Goal: Navigation & Orientation: Find specific page/section

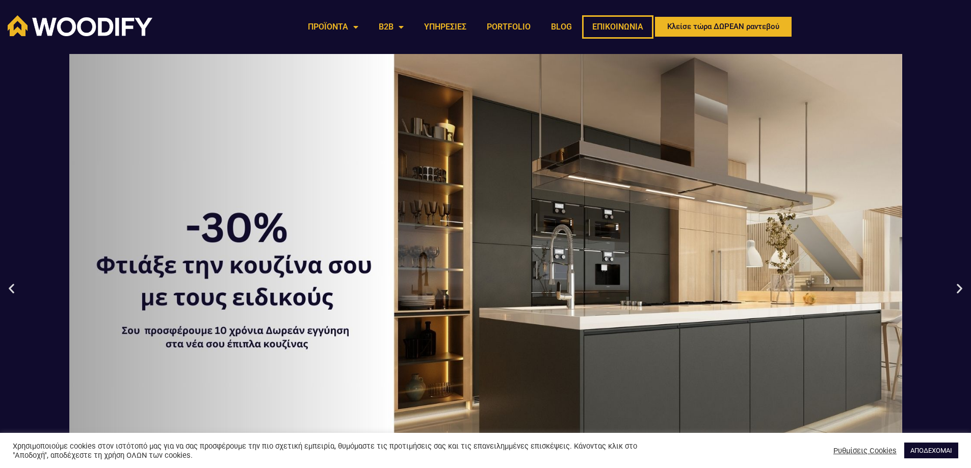
click at [622, 26] on link "ΕΠΙΚΟΙΝΩΝΙΑ" at bounding box center [617, 26] width 71 height 23
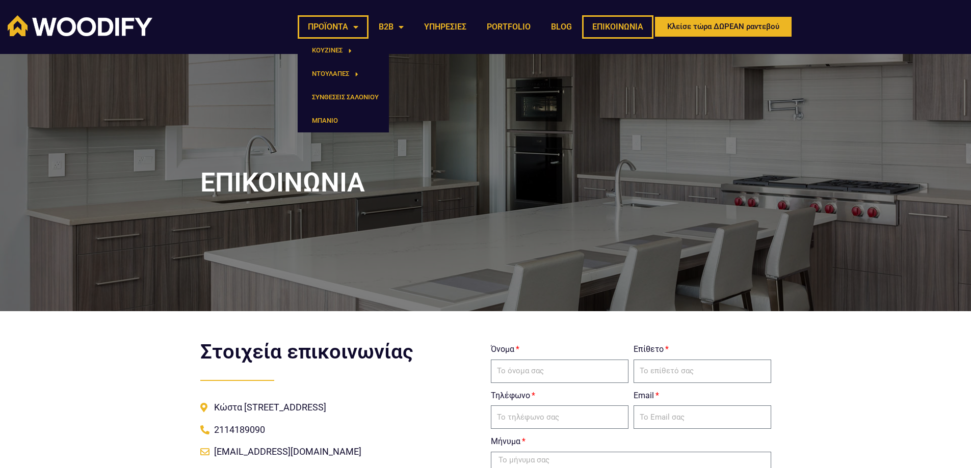
click at [331, 24] on link "ΠΡΟΪΟΝΤΑ" at bounding box center [333, 26] width 71 height 23
click at [343, 92] on link "ΣΥΝΘΕΣΕΙΣ ΣΑΛΟΝΙΟΥ" at bounding box center [343, 97] width 91 height 23
